Goal: Answer question/provide support: Share knowledge or assist other users

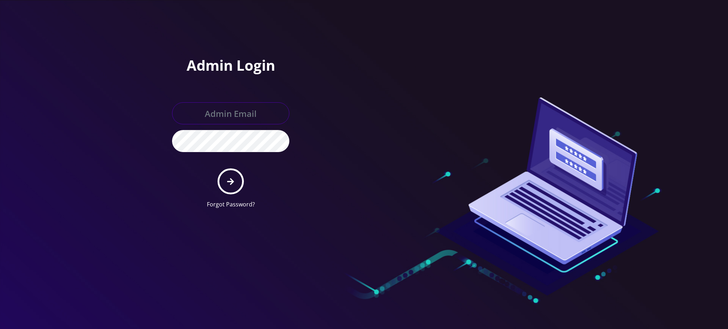
type input "[PERSON_NAME][EMAIL_ADDRESS][DOMAIN_NAME]"
click at [233, 178] on icon "submit" at bounding box center [230, 182] width 7 height 8
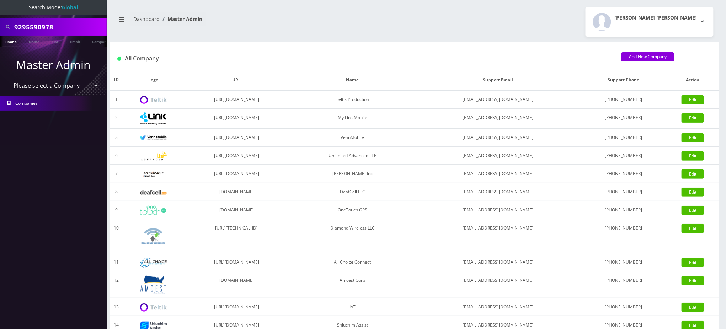
scroll to position [0, 3]
drag, startPoint x: 72, startPoint y: 27, endPoint x: 0, endPoint y: 22, distance: 72.0
click at [0, 22] on div "9295590978" at bounding box center [53, 26] width 107 height 17
paste input "19296510570"
type input "9296510570"
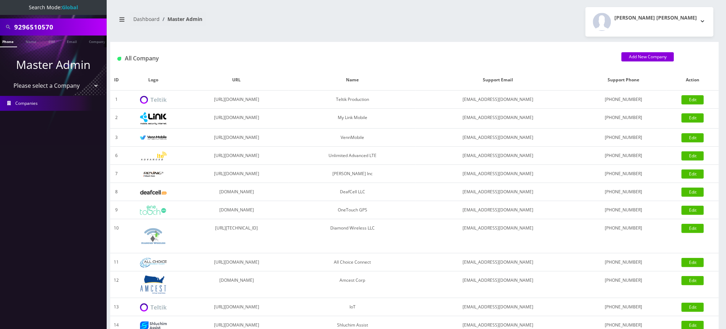
scroll to position [0, 0]
click at [6, 42] on li at bounding box center [3, 43] width 7 height 18
click at [9, 42] on link "Phone" at bounding box center [11, 42] width 18 height 12
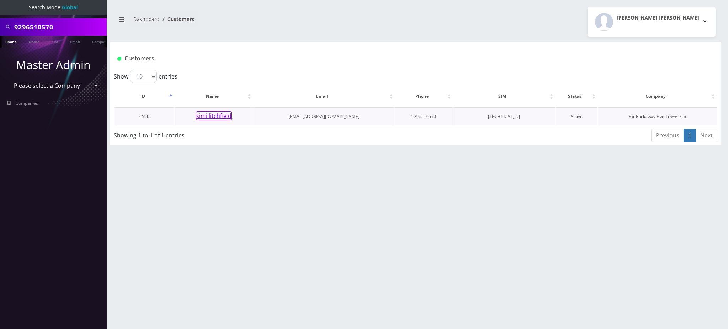
click at [215, 116] on button "simi litchfield" at bounding box center [214, 115] width 36 height 9
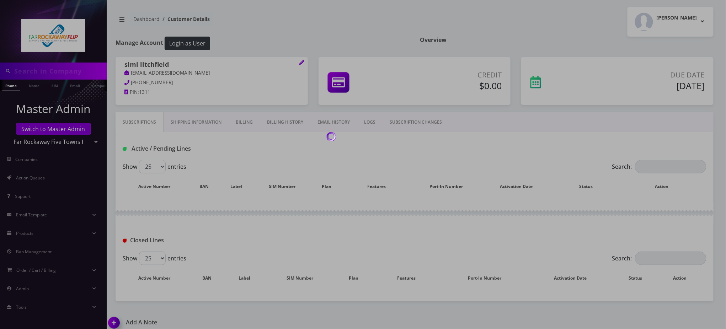
type input "9296510570"
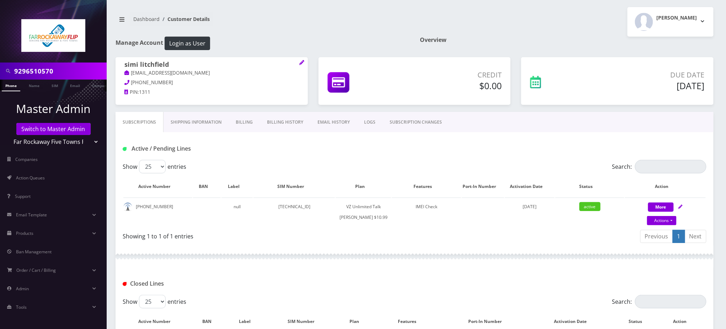
click at [230, 135] on div "Active / Pending Lines" at bounding box center [414, 146] width 598 height 28
click at [33, 69] on input "9296510570" at bounding box center [59, 71] width 91 height 14
click at [33, 68] on input "9296510570" at bounding box center [59, 71] width 91 height 14
click at [350, 28] on nav "Dashboard Customer Details" at bounding box center [261, 22] width 293 height 20
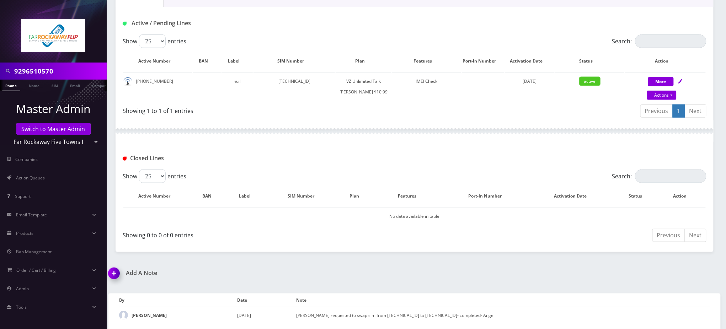
scroll to position [134, 0]
click at [114, 271] on img at bounding box center [115, 275] width 21 height 21
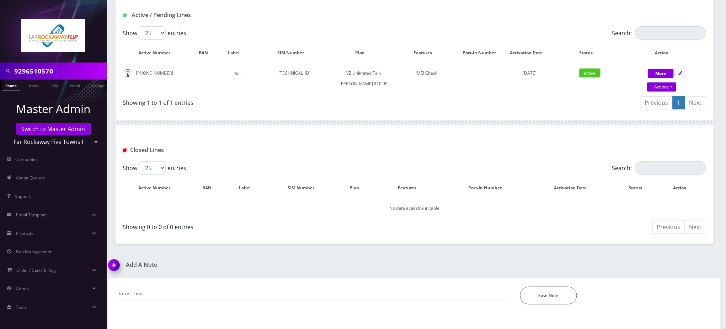
scroll to position [174, 0]
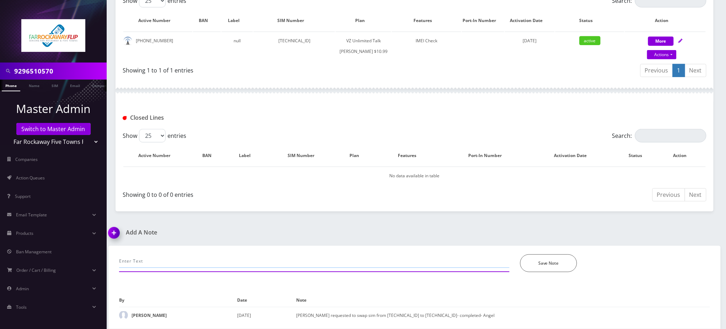
click at [162, 256] on input "text" at bounding box center [314, 261] width 390 height 14
paste input "Calls are now forwarded to 9297588354"
type input "Calls are now forwarded to 9297588354"
drag, startPoint x: 554, startPoint y: 265, endPoint x: 538, endPoint y: 257, distance: 18.4
click at [554, 264] on button "Save Note" at bounding box center [548, 263] width 57 height 18
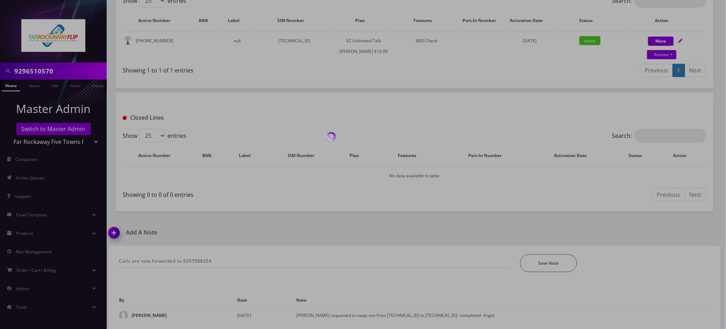
scroll to position [150, 0]
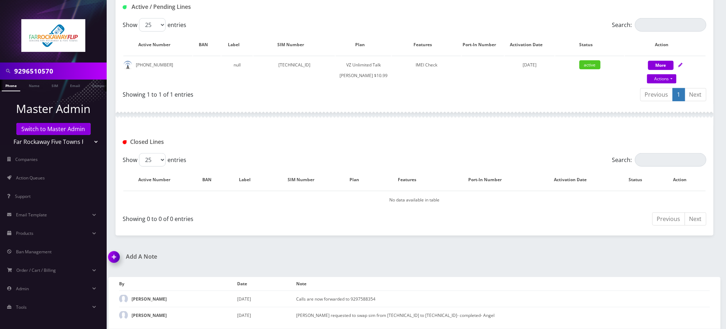
click at [295, 124] on div at bounding box center [414, 114] width 598 height 21
